Goal: Use online tool/utility: Utilize a website feature to perform a specific function

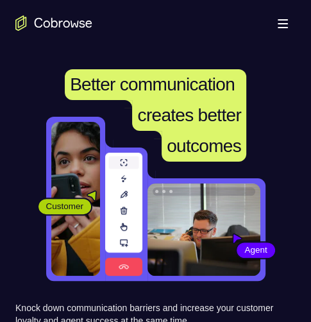
scroll to position [189, 0]
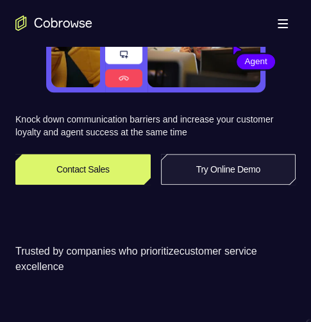
drag, startPoint x: 244, startPoint y: 160, endPoint x: 227, endPoint y: 169, distance: 19.0
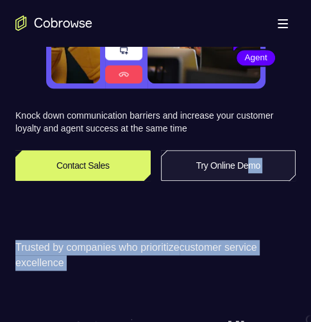
click at [227, 169] on link "Try Online Demo" at bounding box center [228, 165] width 135 height 31
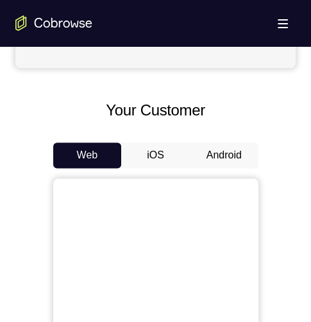
click at [213, 152] on button "Android" at bounding box center [224, 156] width 69 height 26
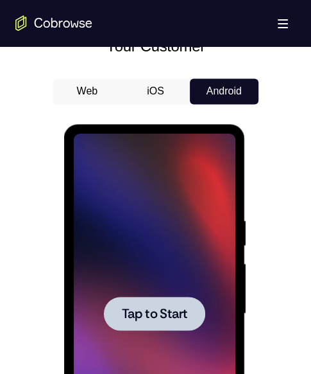
scroll to position [0, 0]
click at [128, 301] on div at bounding box center [154, 313] width 101 height 34
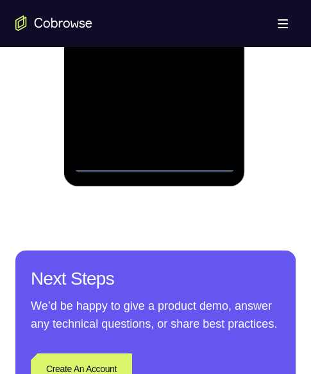
scroll to position [770, 0]
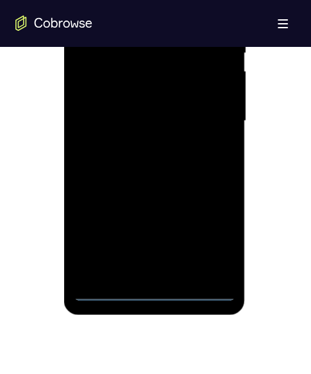
click at [157, 283] on div at bounding box center [155, 121] width 162 height 360
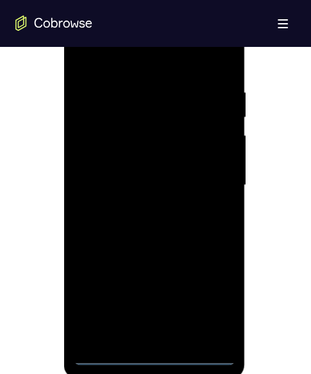
click at [157, 322] on div at bounding box center [155, 185] width 162 height 360
click at [103, 322] on div at bounding box center [155, 185] width 162 height 360
click at [153, 322] on div at bounding box center [155, 185] width 162 height 360
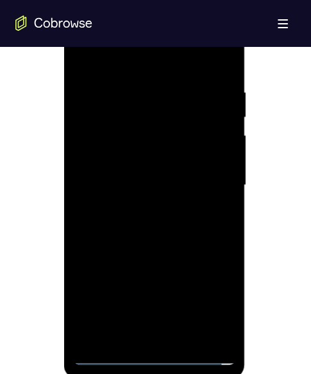
click at [152, 322] on div at bounding box center [155, 185] width 162 height 360
click at [211, 292] on div at bounding box center [155, 185] width 162 height 360
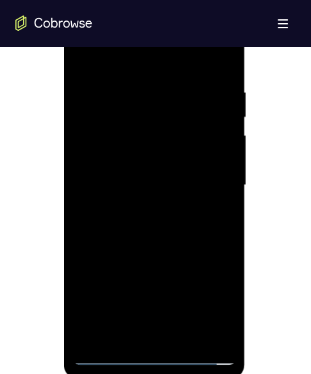
click at [80, 29] on div at bounding box center [155, 185] width 162 height 360
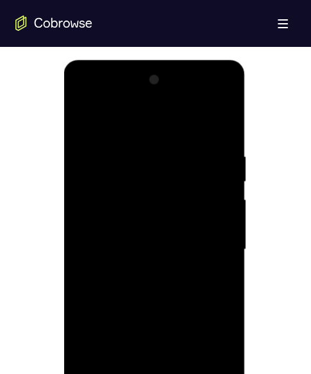
click at [203, 239] on div at bounding box center [155, 249] width 162 height 360
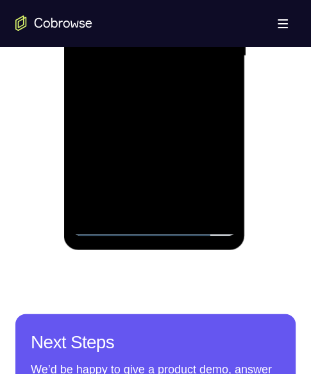
click at [138, 200] on div at bounding box center [155, 57] width 162 height 360
click at [136, 204] on div at bounding box center [155, 57] width 162 height 360
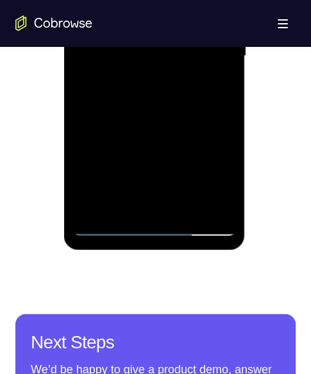
scroll to position [642, 0]
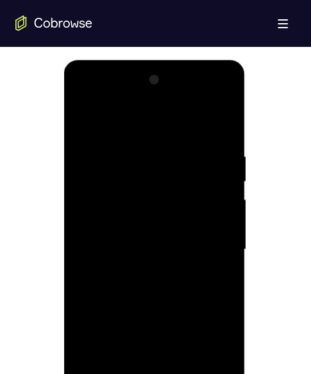
click at [108, 180] on div at bounding box center [155, 249] width 162 height 360
click at [82, 119] on div at bounding box center [155, 249] width 162 height 360
click at [110, 232] on div at bounding box center [155, 249] width 162 height 360
click at [122, 236] on div at bounding box center [155, 249] width 162 height 360
click at [131, 216] on div at bounding box center [155, 249] width 162 height 360
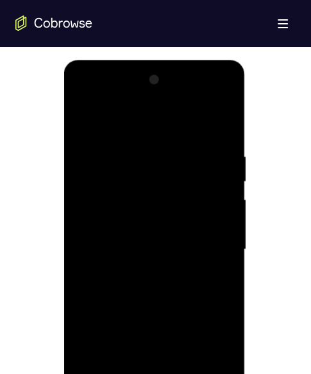
click at [159, 229] on div at bounding box center [155, 249] width 162 height 360
click at [160, 238] on div at bounding box center [155, 249] width 162 height 360
click at [152, 240] on div at bounding box center [155, 249] width 162 height 360
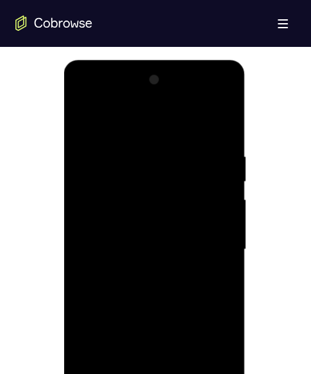
click at [152, 232] on div at bounding box center [155, 249] width 162 height 360
click at [157, 198] on div at bounding box center [155, 249] width 162 height 360
click at [159, 193] on div at bounding box center [155, 249] width 162 height 360
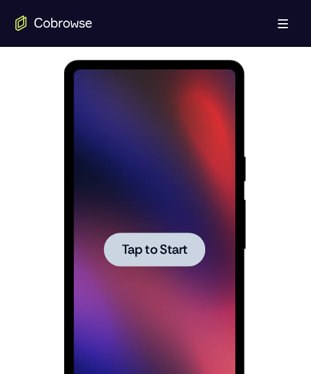
click at [169, 239] on div at bounding box center [154, 249] width 101 height 34
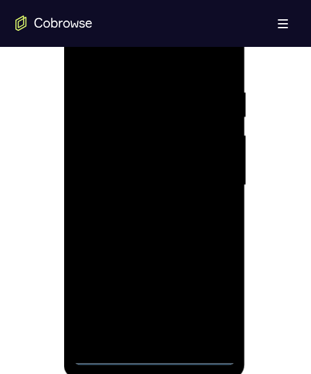
click at [154, 322] on div at bounding box center [155, 185] width 162 height 360
click at [153, 322] on div at bounding box center [155, 185] width 162 height 360
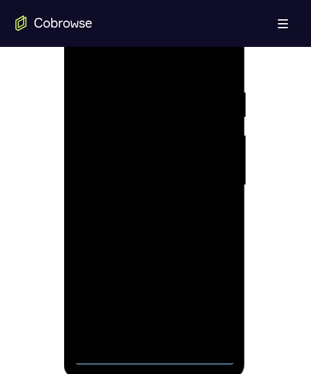
click at [153, 322] on div at bounding box center [155, 185] width 162 height 360
click at [205, 299] on div at bounding box center [155, 185] width 162 height 360
click at [74, 39] on div at bounding box center [155, 185] width 162 height 360
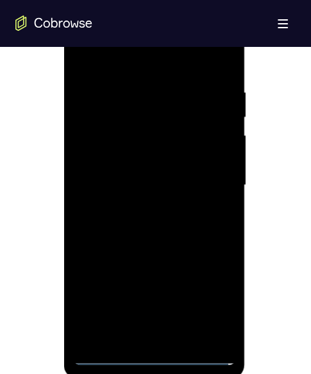
click at [78, 31] on div at bounding box center [155, 185] width 162 height 360
click at [208, 178] on div at bounding box center [155, 185] width 162 height 360
click at [142, 204] on div at bounding box center [155, 185] width 162 height 360
click at [141, 173] on div at bounding box center [155, 185] width 162 height 360
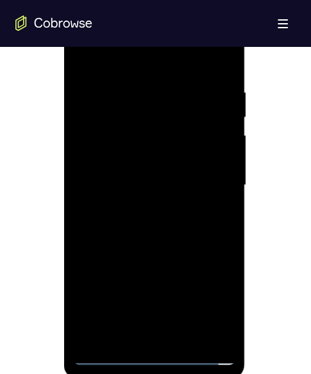
click at [116, 154] on div at bounding box center [155, 185] width 162 height 360
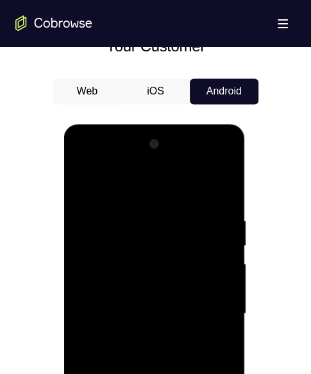
click at [206, 311] on div at bounding box center [155, 314] width 162 height 360
click at [143, 322] on div at bounding box center [155, 314] width 162 height 360
click at [100, 304] on div at bounding box center [155, 314] width 162 height 360
click at [153, 309] on div at bounding box center [155, 314] width 162 height 360
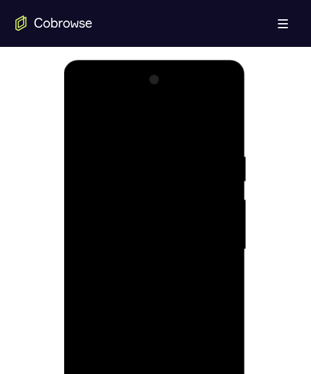
click at [258, 157] on div at bounding box center [155, 247] width 281 height 395
click at [82, 94] on div at bounding box center [155, 249] width 162 height 360
click at [120, 172] on div at bounding box center [155, 249] width 162 height 360
click at [134, 143] on div at bounding box center [155, 249] width 162 height 360
click at [143, 156] on div at bounding box center [155, 249] width 162 height 360
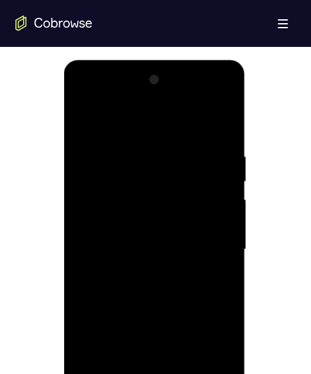
click at [126, 195] on div at bounding box center [155, 249] width 162 height 360
click at [173, 308] on div at bounding box center [155, 249] width 162 height 360
click at [167, 251] on div at bounding box center [155, 249] width 162 height 360
click at [169, 253] on div at bounding box center [155, 249] width 162 height 360
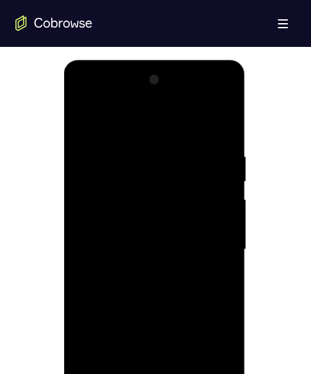
click at [169, 250] on div at bounding box center [155, 249] width 162 height 360
